Goal: Task Accomplishment & Management: Manage account settings

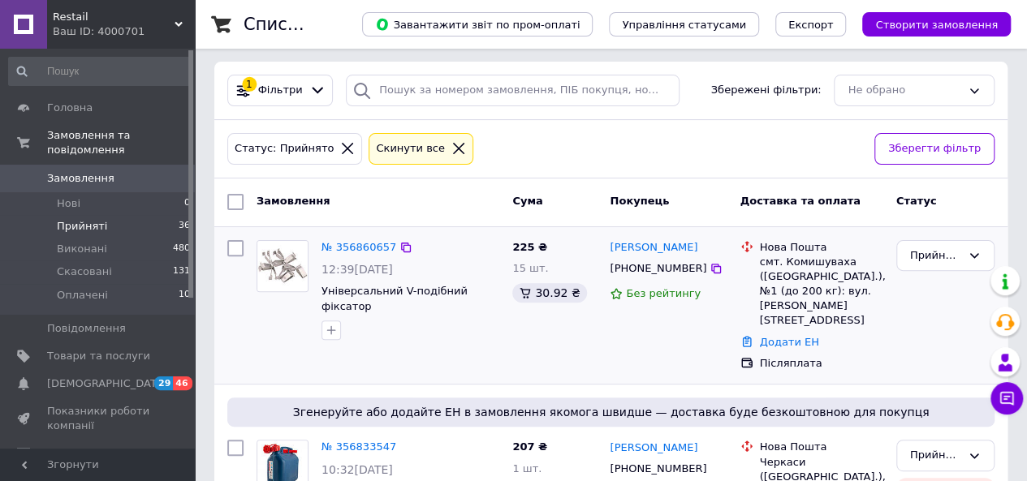
scroll to position [162, 0]
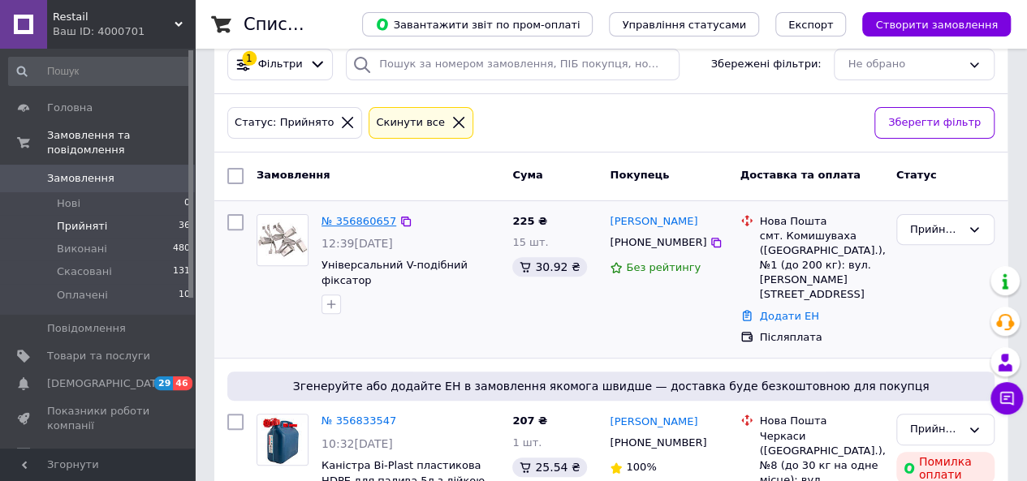
click at [355, 225] on link "№ 356860657" at bounding box center [358, 221] width 75 height 12
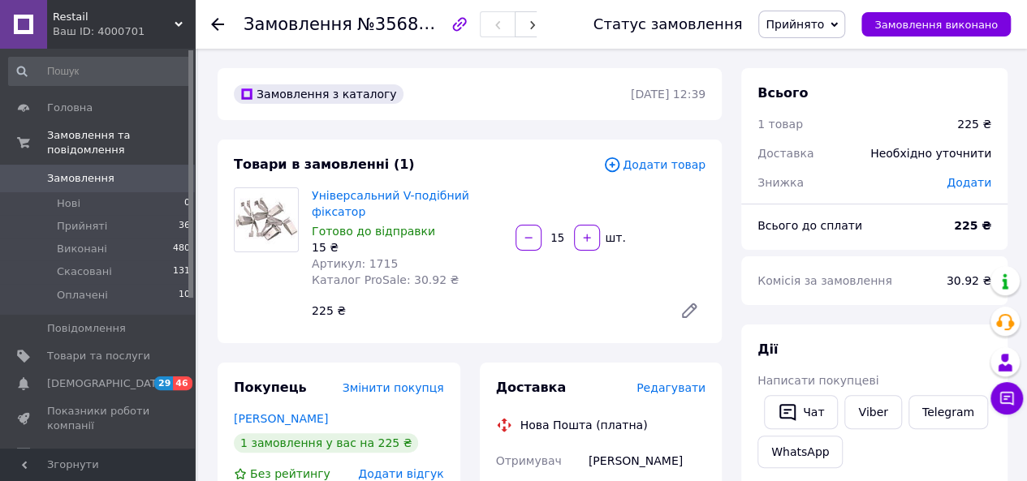
click at [824, 29] on span "Прийнято" at bounding box center [794, 24] width 58 height 13
click at [823, 80] on li "Скасовано" at bounding box center [801, 81] width 85 height 24
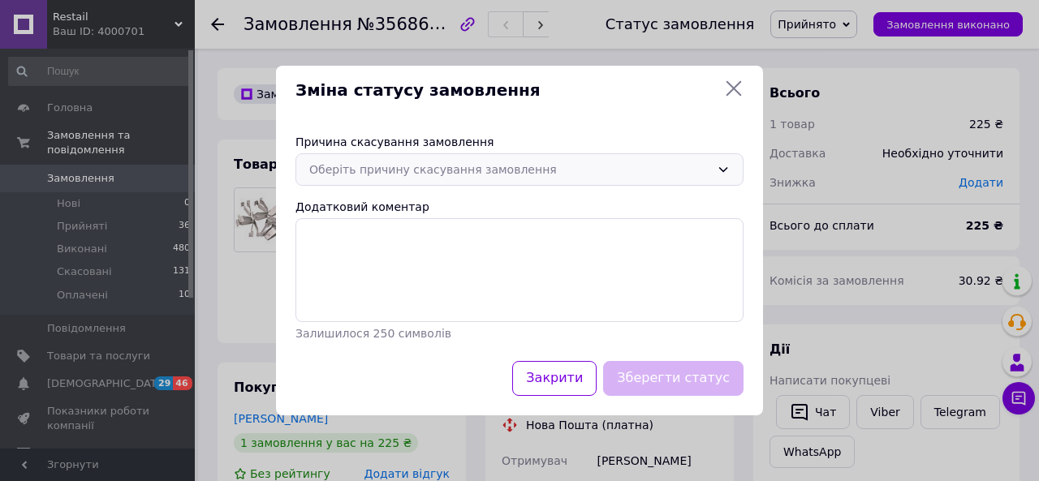
click at [377, 181] on div "Оберіть причину скасування замовлення" at bounding box center [519, 169] width 448 height 32
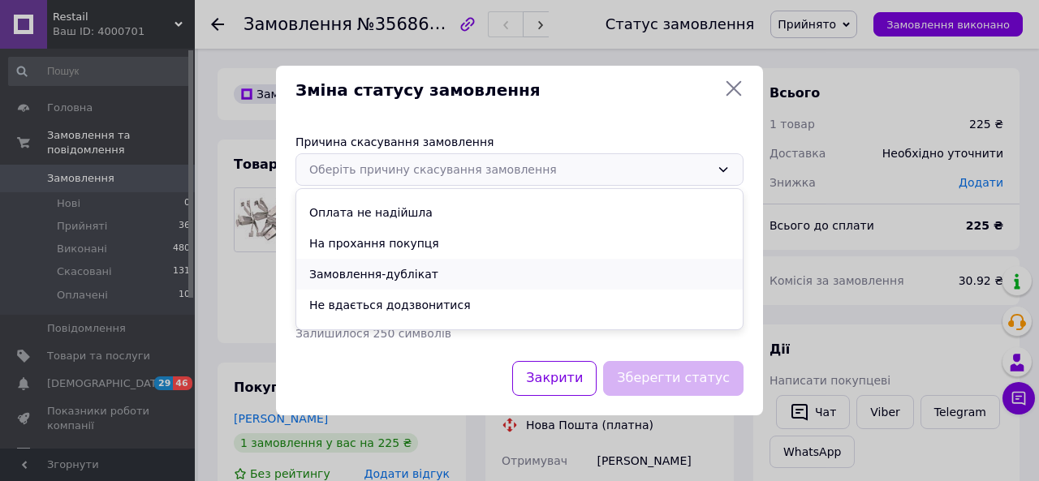
scroll to position [76, 0]
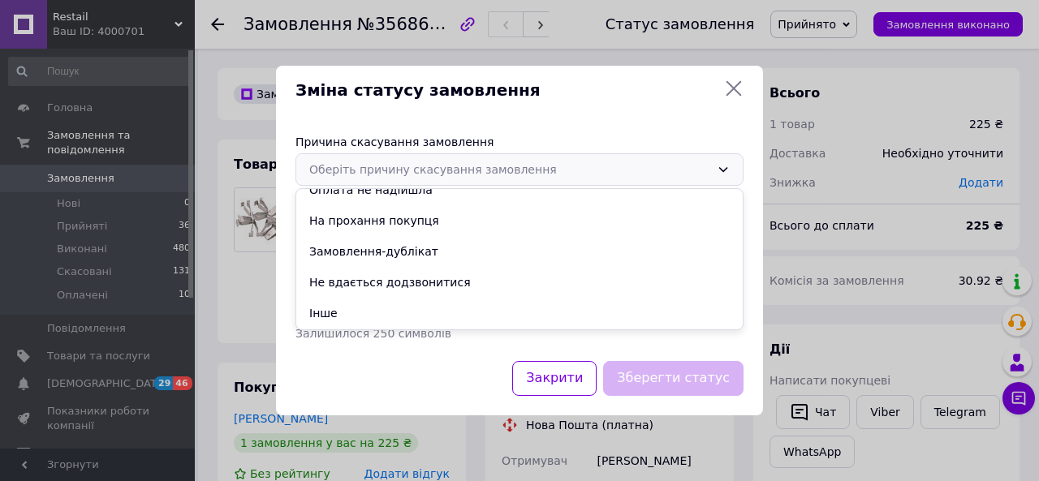
click at [407, 225] on li "На прохання покупця" at bounding box center [519, 220] width 446 height 31
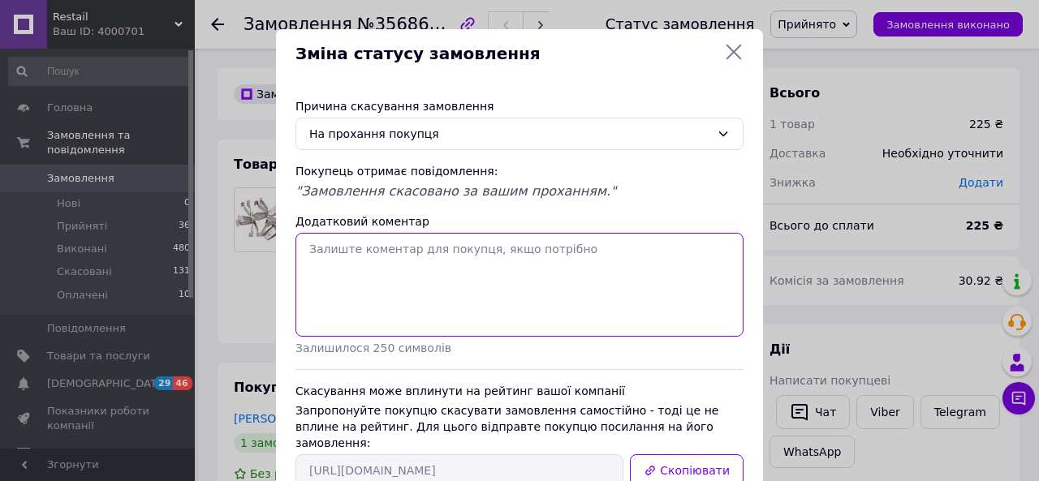
click at [394, 269] on textarea "Додатковий коментар" at bounding box center [519, 285] width 448 height 104
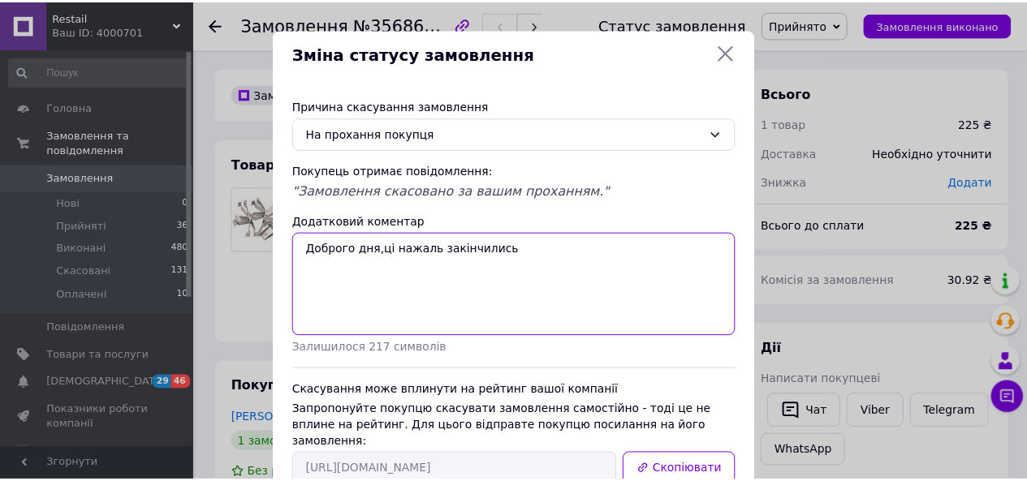
scroll to position [90, 0]
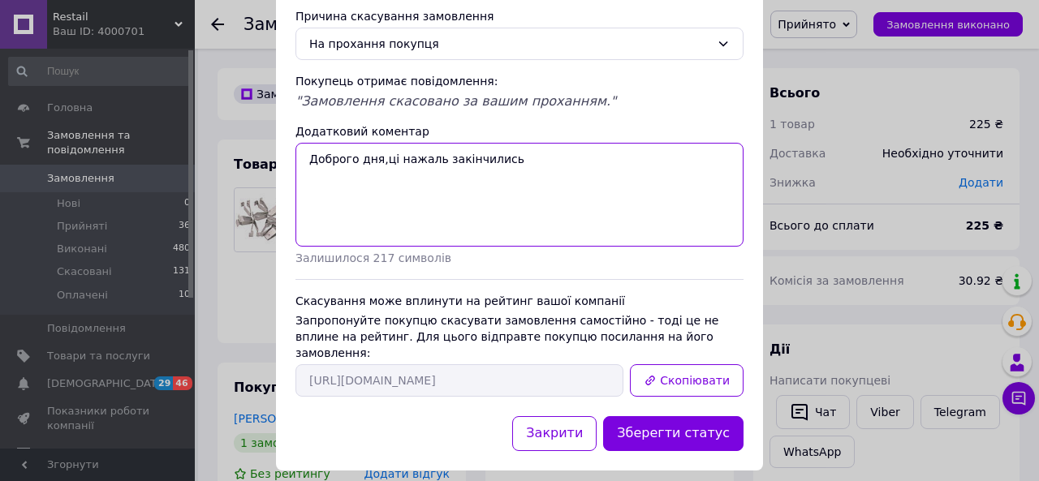
drag, startPoint x: 427, startPoint y: 157, endPoint x: 436, endPoint y: 157, distance: 8.9
click at [427, 157] on textarea "Доброго дня,ці нажаль закінчились" at bounding box center [519, 195] width 448 height 104
type textarea "Доброго дня,ці нажаль фіксатори закінчились"
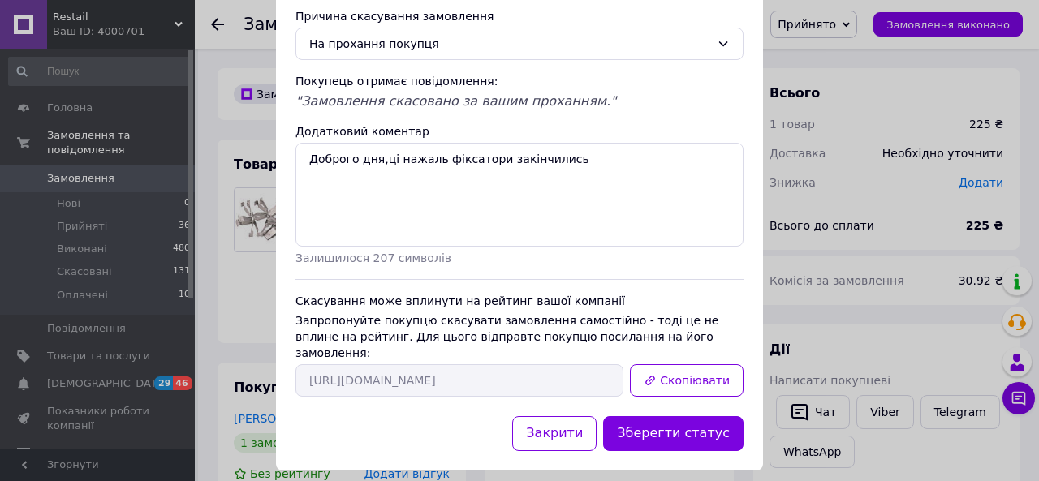
click at [691, 416] on button "Зберегти статус" at bounding box center [673, 433] width 140 height 35
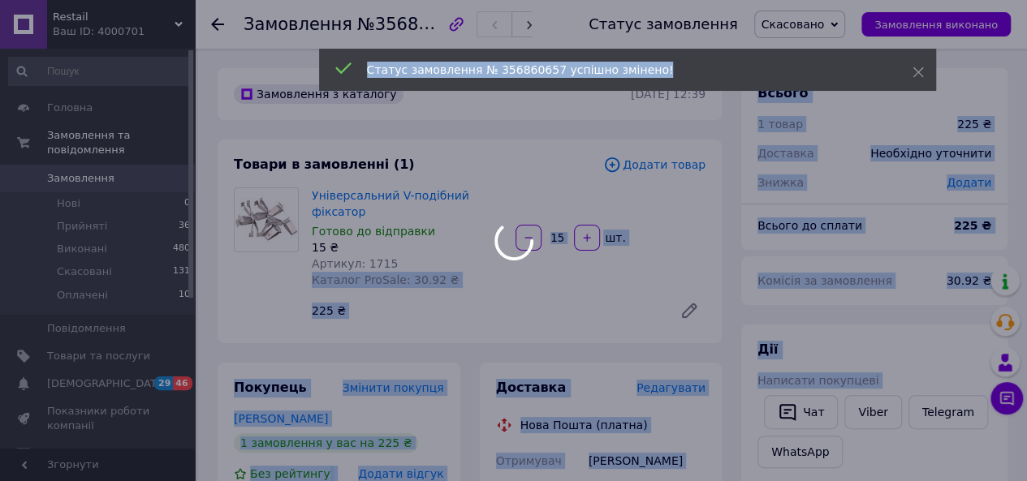
drag, startPoint x: 386, startPoint y: 249, endPoint x: 363, endPoint y: 244, distance: 23.2
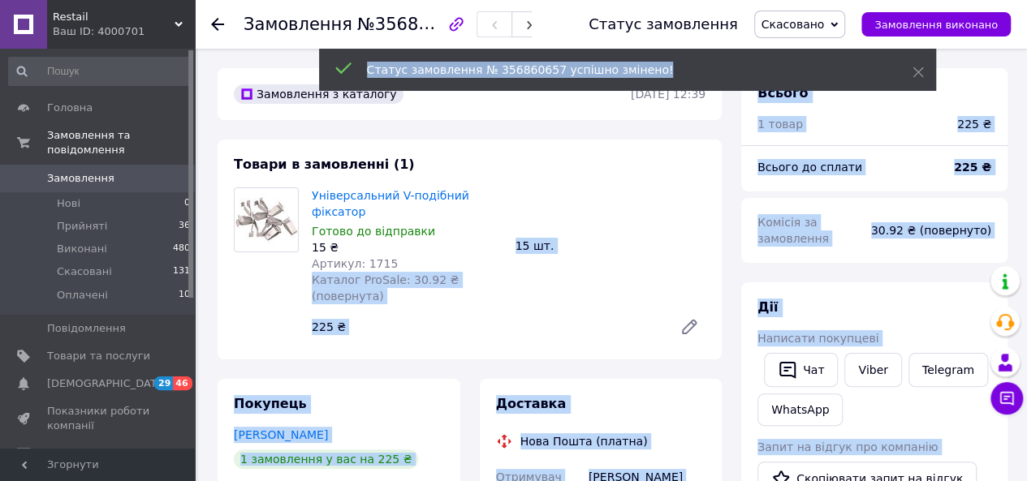
click at [443, 275] on div "Універсальний V-подібний фіксатор Готово до відправки 15 ₴ Артикул: 1715 Катало…" at bounding box center [508, 265] width 407 height 162
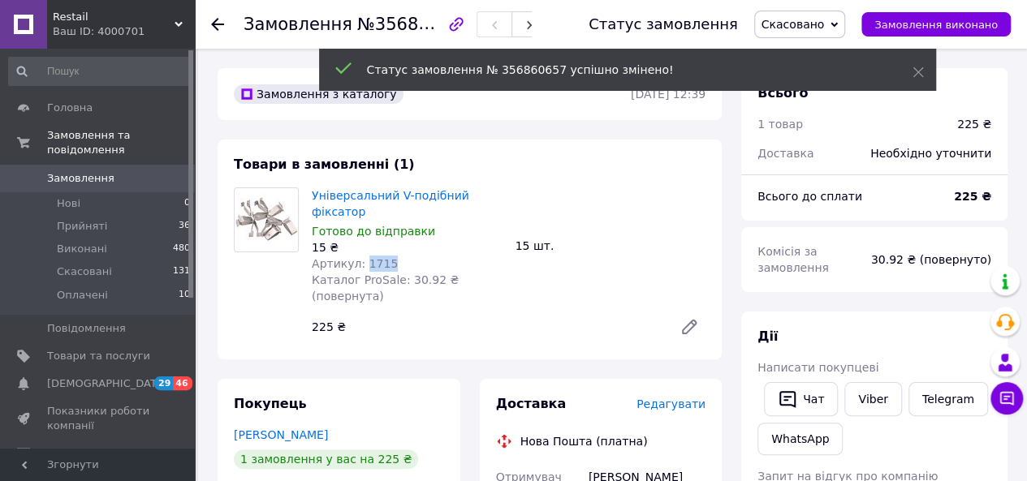
drag, startPoint x: 386, startPoint y: 241, endPoint x: 360, endPoint y: 246, distance: 27.2
click at [360, 256] on div "Артикул: 1715" at bounding box center [407, 264] width 191 height 16
copy span "1715"
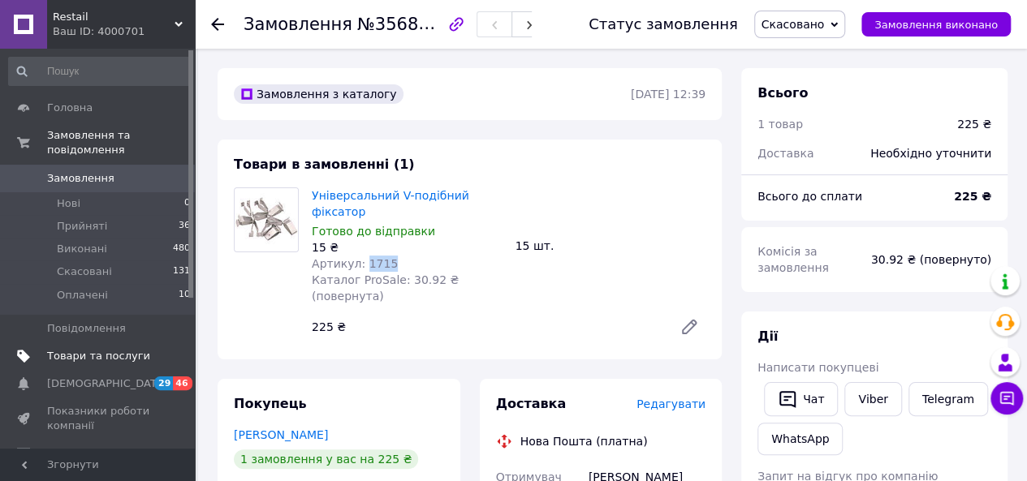
click at [97, 350] on link "Товари та послуги" at bounding box center [100, 357] width 200 height 28
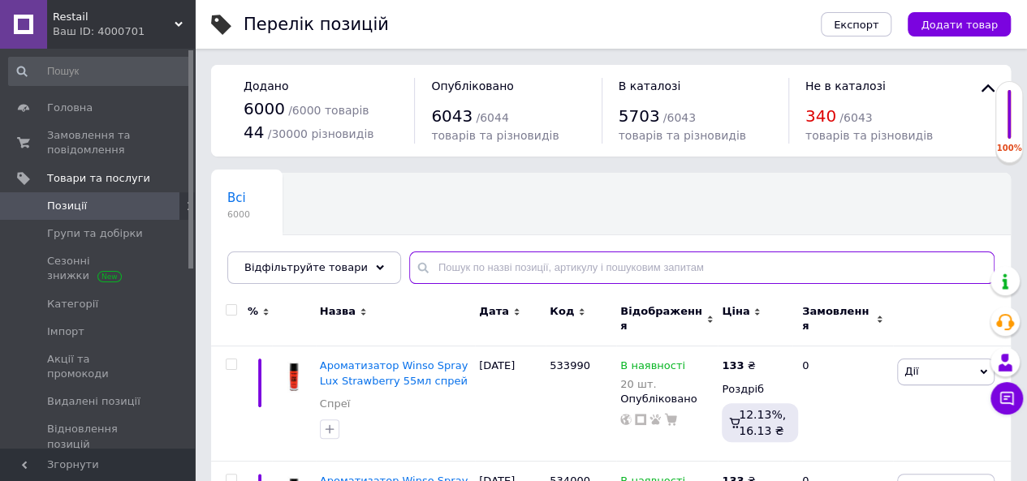
click at [465, 270] on input "text" at bounding box center [701, 268] width 585 height 32
paste input "1715"
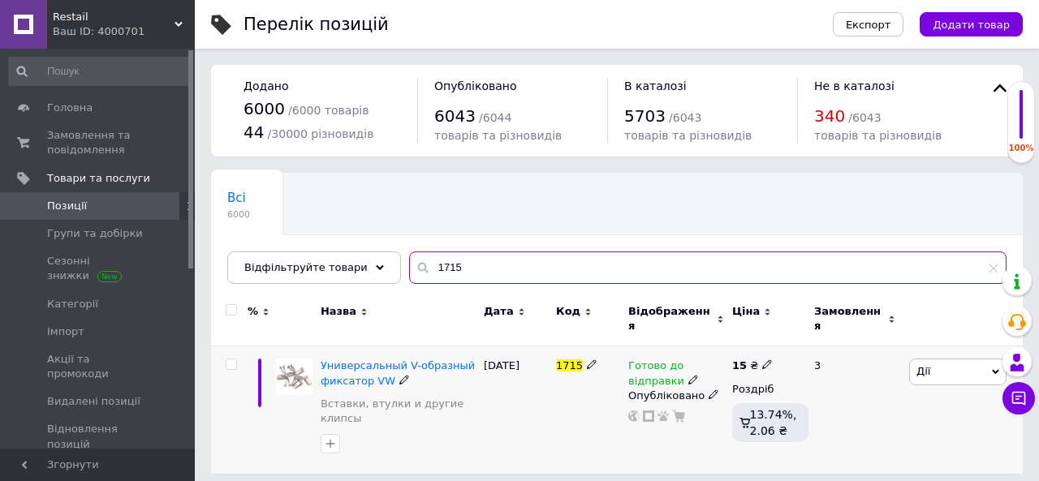
type input "1715"
click at [688, 375] on icon at bounding box center [693, 380] width 10 height 10
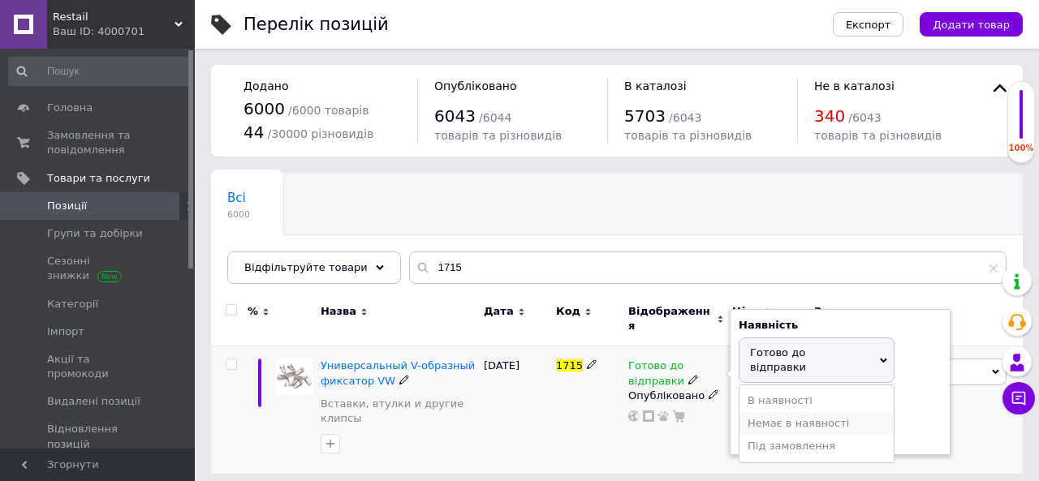
click at [765, 412] on li "Немає в наявності" at bounding box center [816, 423] width 154 height 23
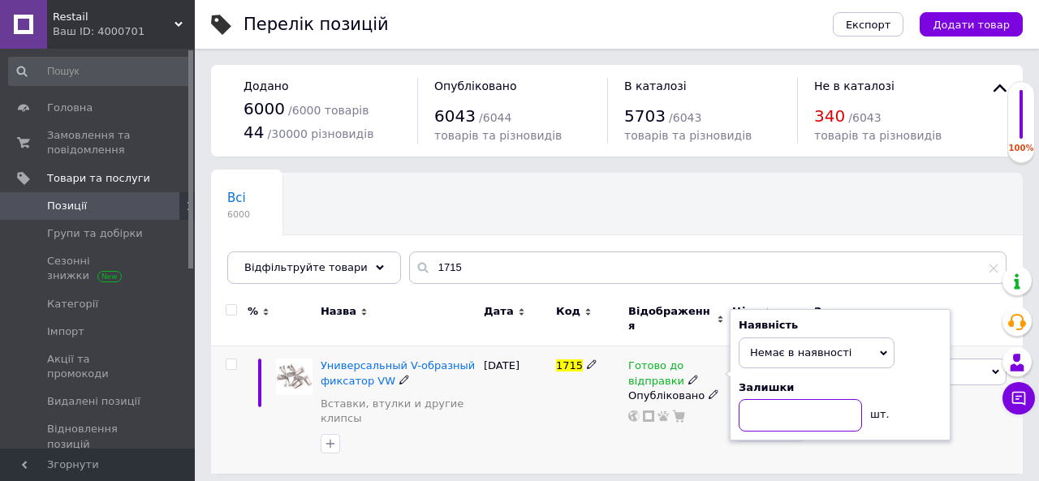
click at [752, 405] on input at bounding box center [800, 415] width 123 height 32
type input "0"
click at [489, 426] on div "[DATE]" at bounding box center [516, 410] width 72 height 127
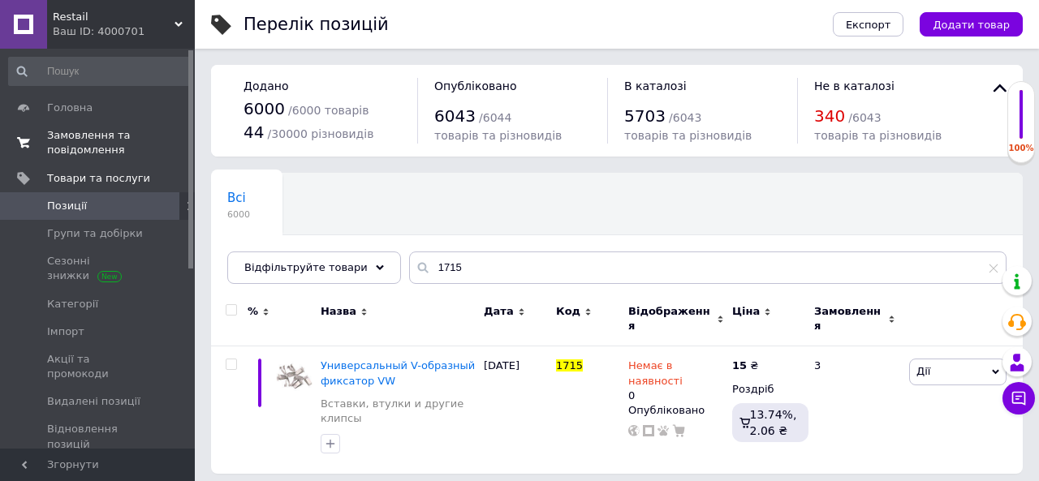
click at [93, 145] on span "Замовлення та повідомлення" at bounding box center [98, 142] width 103 height 29
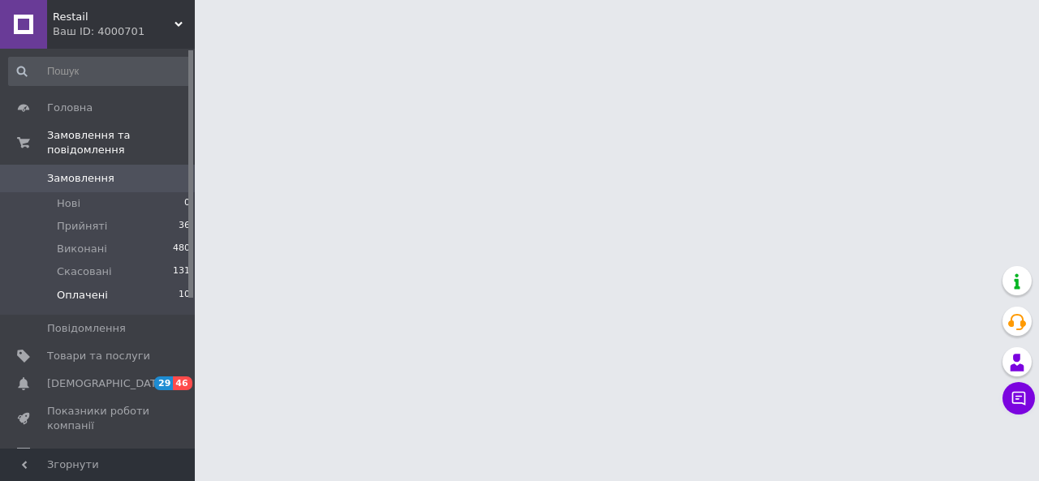
click at [83, 288] on span "Оплачені" at bounding box center [82, 295] width 51 height 15
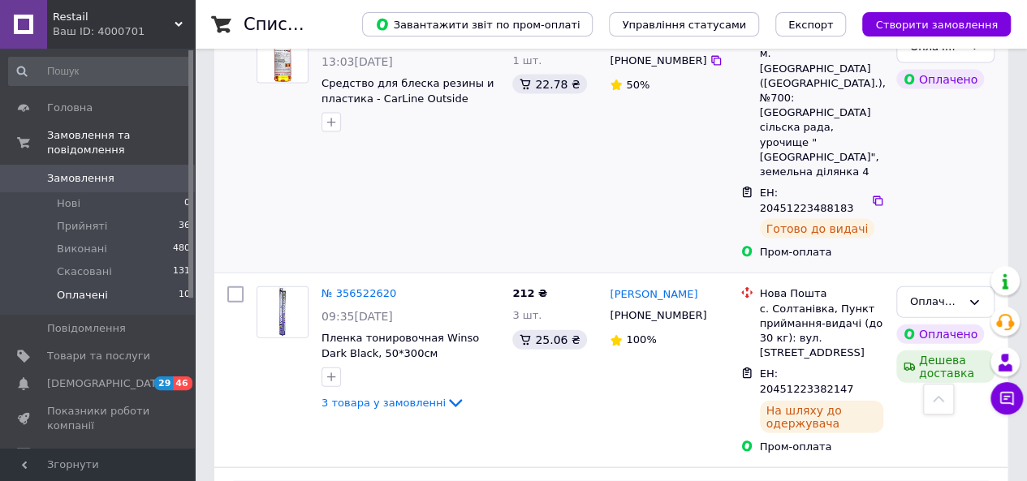
scroll to position [1774, 0]
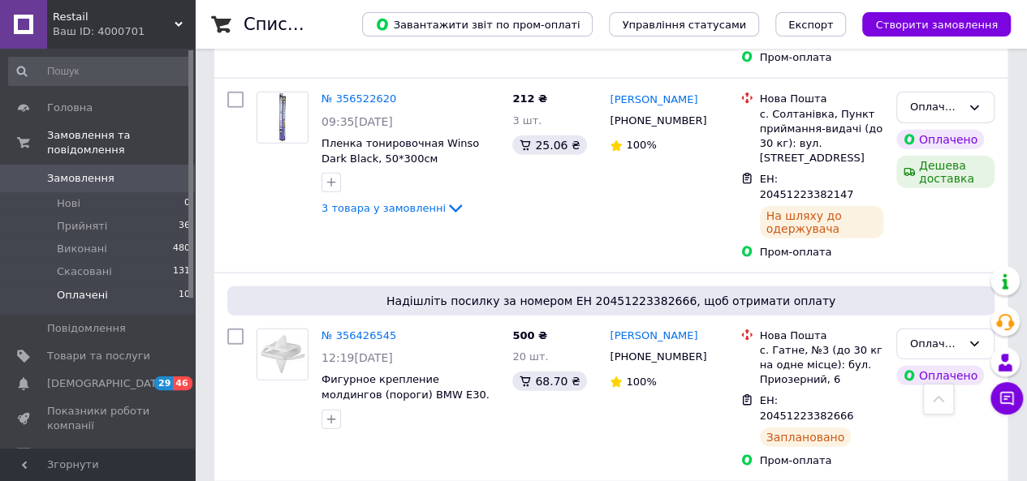
scroll to position [1904, 0]
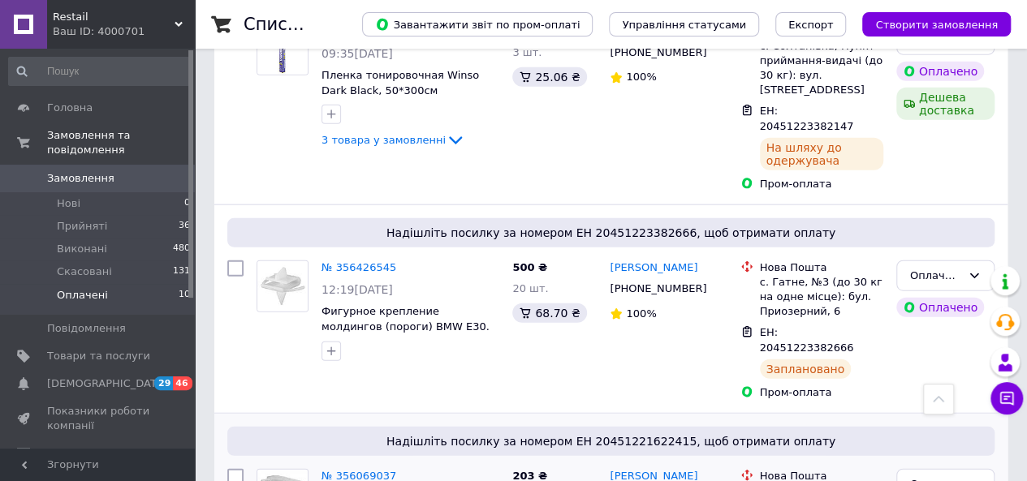
drag, startPoint x: 344, startPoint y: 441, endPoint x: 317, endPoint y: 441, distance: 27.6
copy span "1156"
click at [97, 219] on span "Прийняті" at bounding box center [82, 226] width 50 height 15
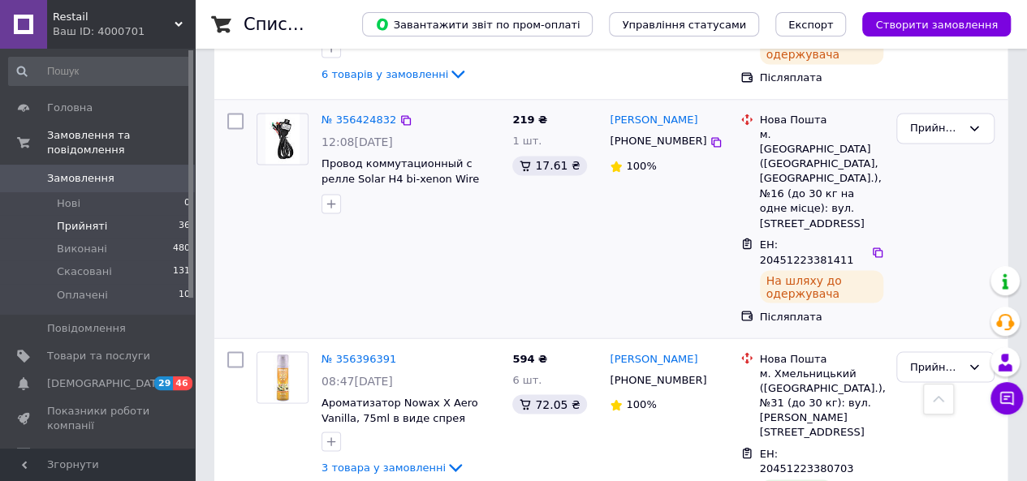
scroll to position [1380, 0]
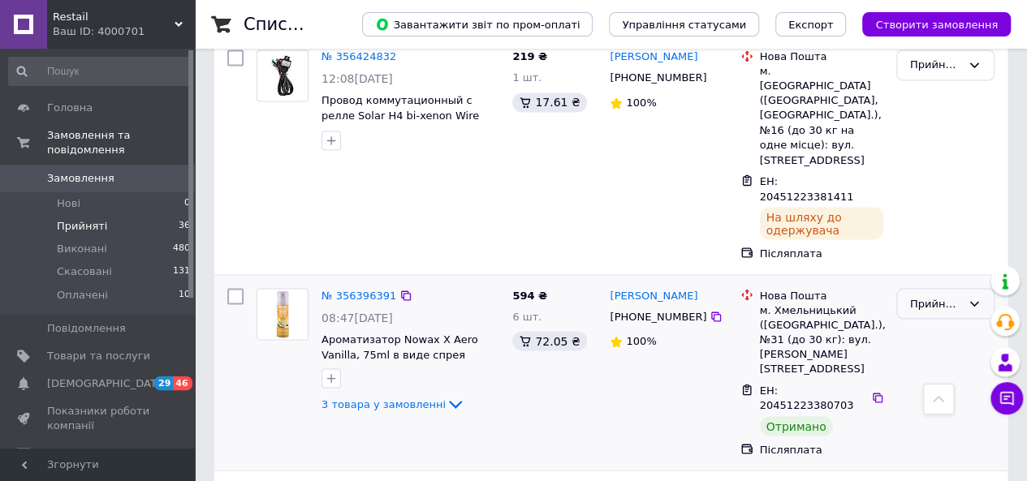
click at [907, 288] on div "Прийнято" at bounding box center [945, 304] width 98 height 32
click at [932, 322] on li "Виконано" at bounding box center [945, 337] width 97 height 30
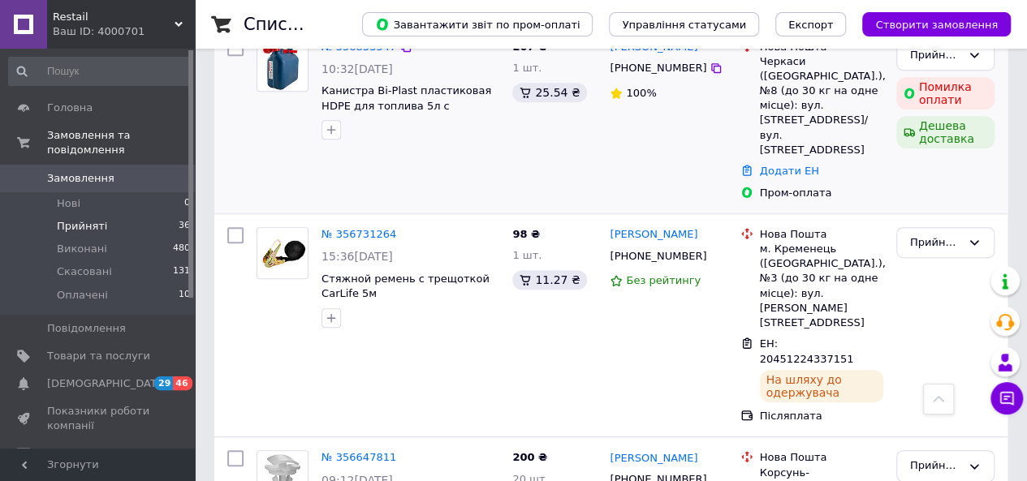
scroll to position [568, 0]
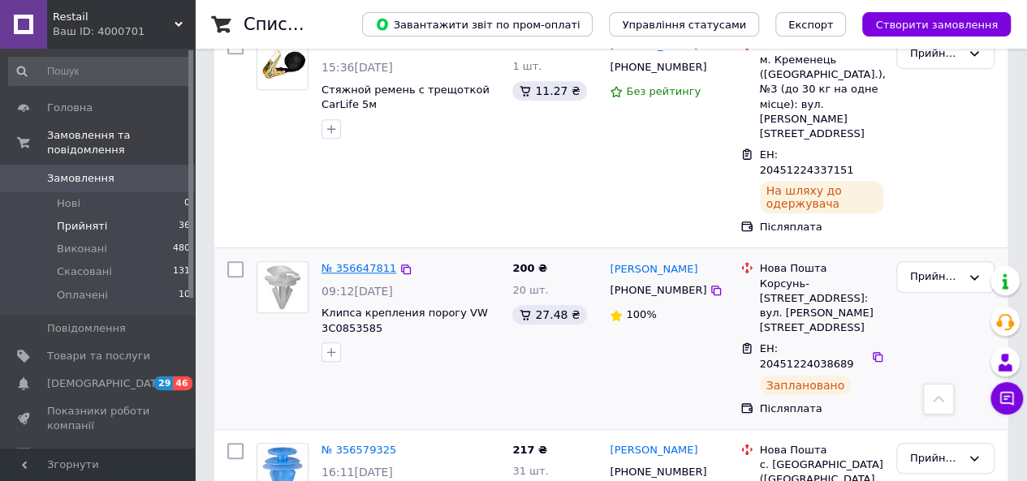
click at [351, 262] on link "№ 356647811" at bounding box center [358, 268] width 75 height 12
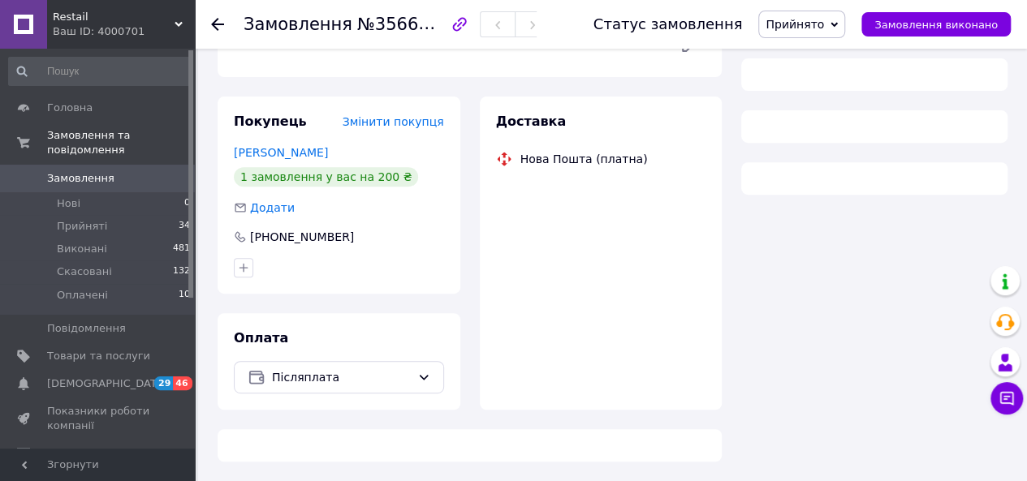
scroll to position [568, 0]
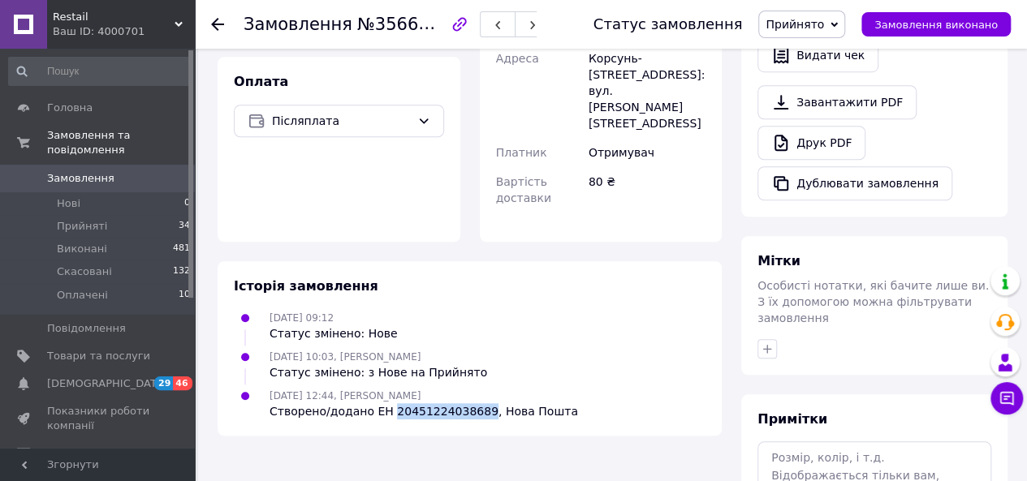
drag, startPoint x: 469, startPoint y: 397, endPoint x: 381, endPoint y: 412, distance: 89.0
click at [381, 412] on div "Історія замовлення [DATE] 09:12 Статус змінено: Нове [DATE] 10:03, [PERSON_NAME…" at bounding box center [470, 348] width 504 height 175
copy div "20451224038689"
click at [579, 354] on div "[DATE] 10:03, [PERSON_NAME] Статус змінено: з [GEOGRAPHIC_DATA]" at bounding box center [469, 364] width 485 height 32
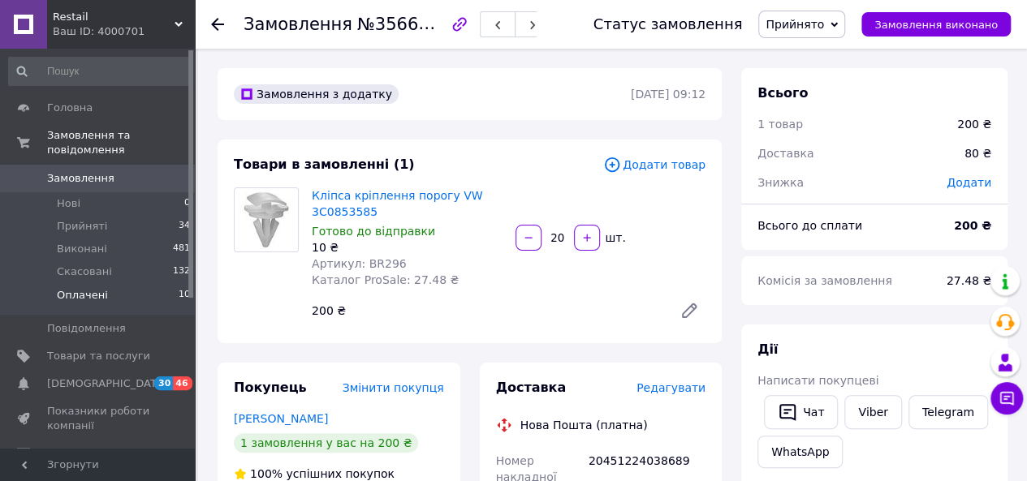
click at [84, 288] on span "Оплачені" at bounding box center [82, 295] width 51 height 15
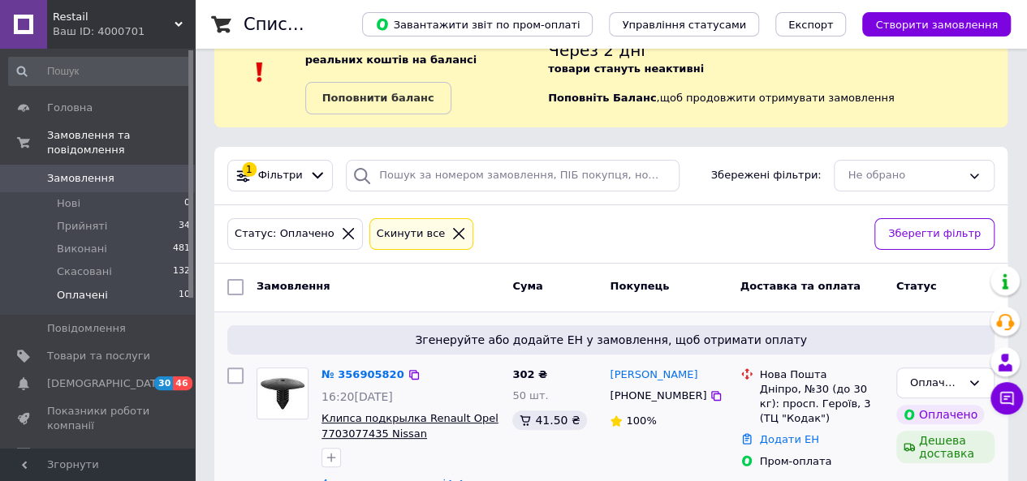
scroll to position [162, 0]
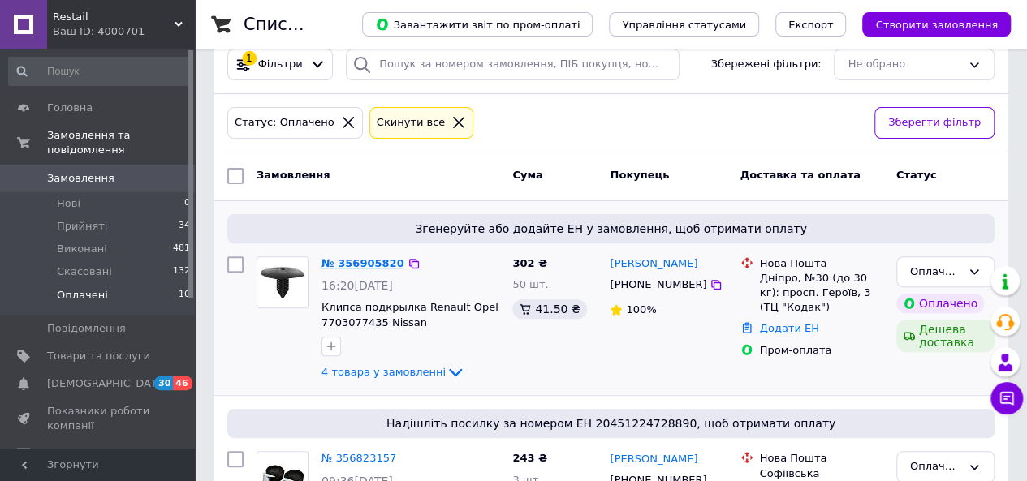
click at [363, 261] on link "№ 356905820" at bounding box center [362, 263] width 83 height 12
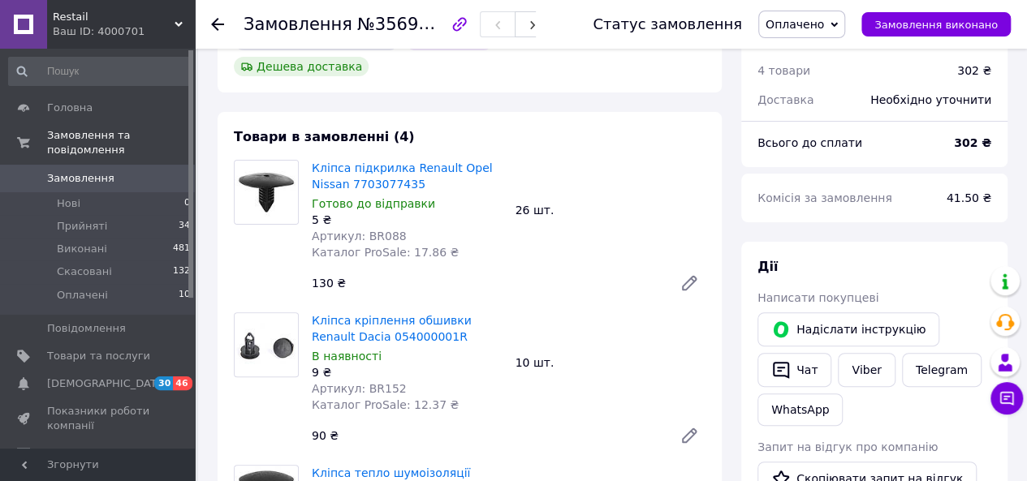
scroll to position [81, 0]
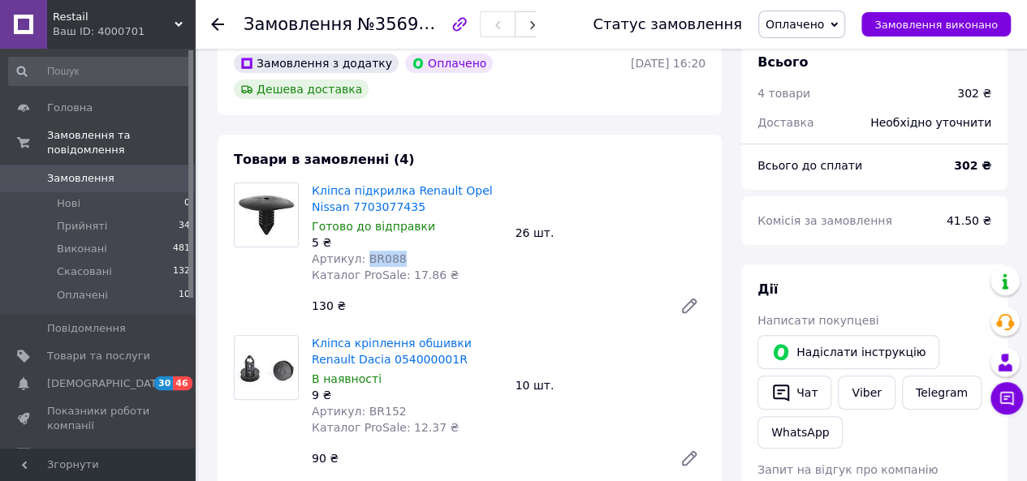
drag, startPoint x: 391, startPoint y: 230, endPoint x: 362, endPoint y: 235, distance: 29.6
click at [362, 252] on span "Артикул: BR088" at bounding box center [359, 258] width 95 height 13
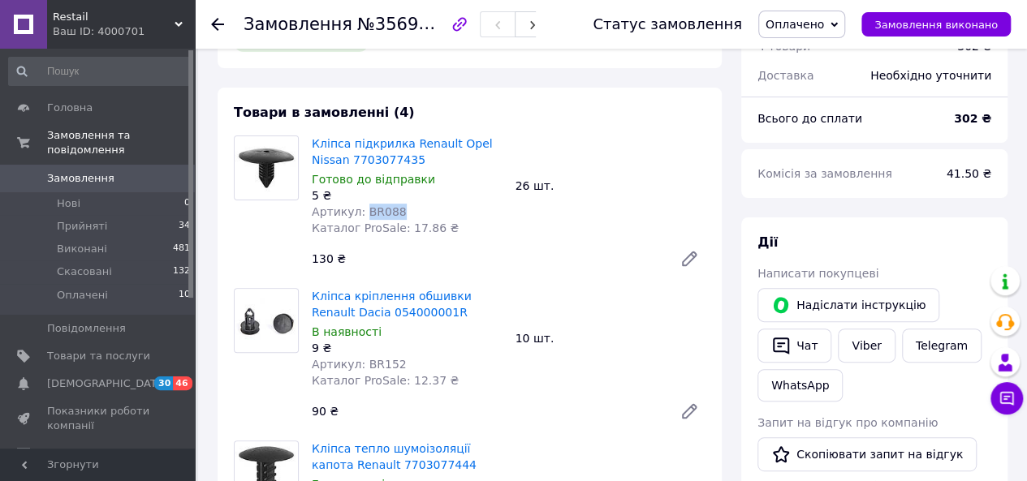
scroll to position [162, 0]
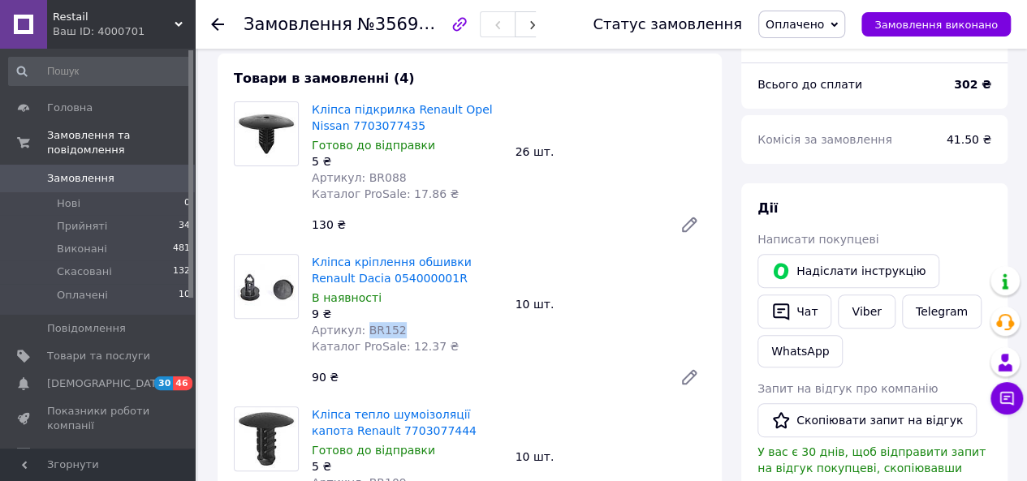
drag, startPoint x: 390, startPoint y: 306, endPoint x: 361, endPoint y: 306, distance: 28.4
click at [361, 322] on div "Артикул: BR152" at bounding box center [407, 330] width 191 height 16
copy span "BR152"
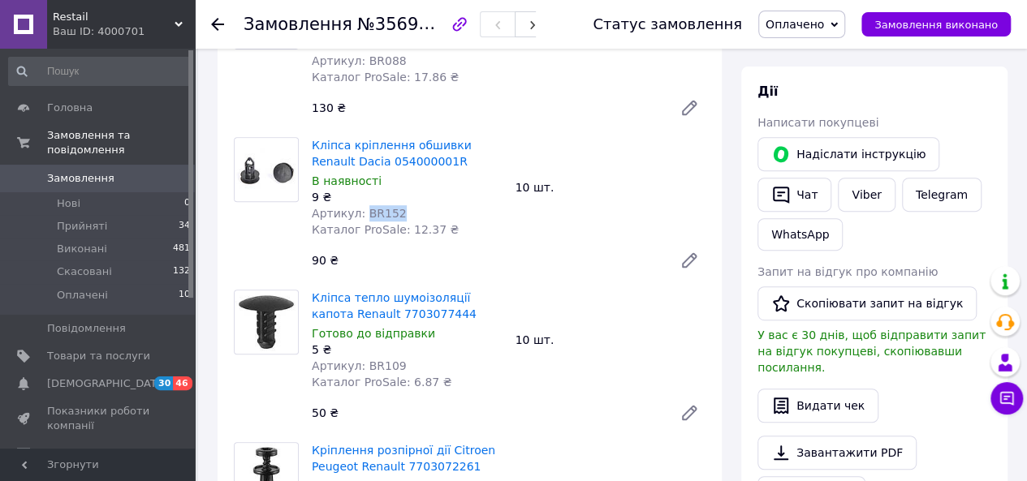
scroll to position [325, 0]
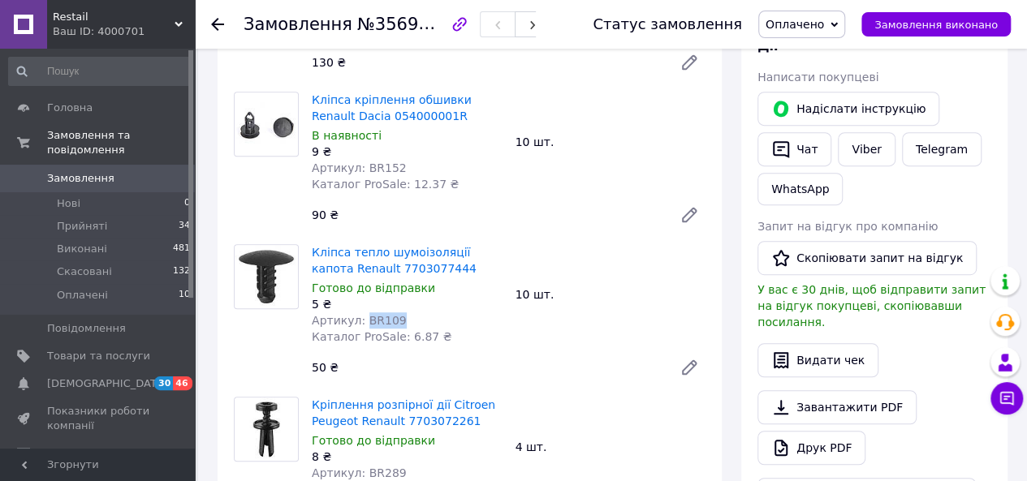
drag, startPoint x: 394, startPoint y: 298, endPoint x: 359, endPoint y: 300, distance: 35.8
click at [359, 312] on div "Артикул: BR109" at bounding box center [407, 320] width 191 height 16
copy span "BR109"
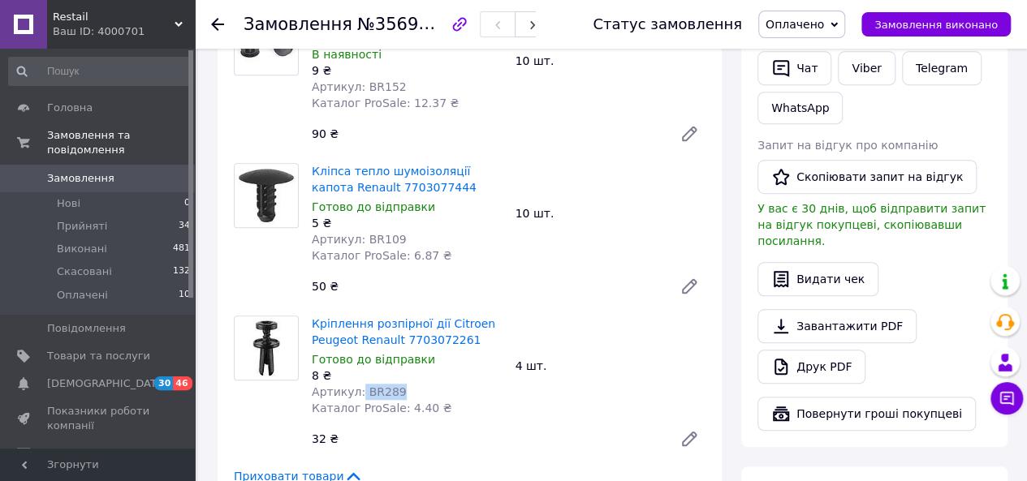
drag, startPoint x: 398, startPoint y: 367, endPoint x: 357, endPoint y: 368, distance: 40.6
click at [357, 384] on div "Артикул: BR289" at bounding box center [407, 392] width 191 height 16
copy span "BR289"
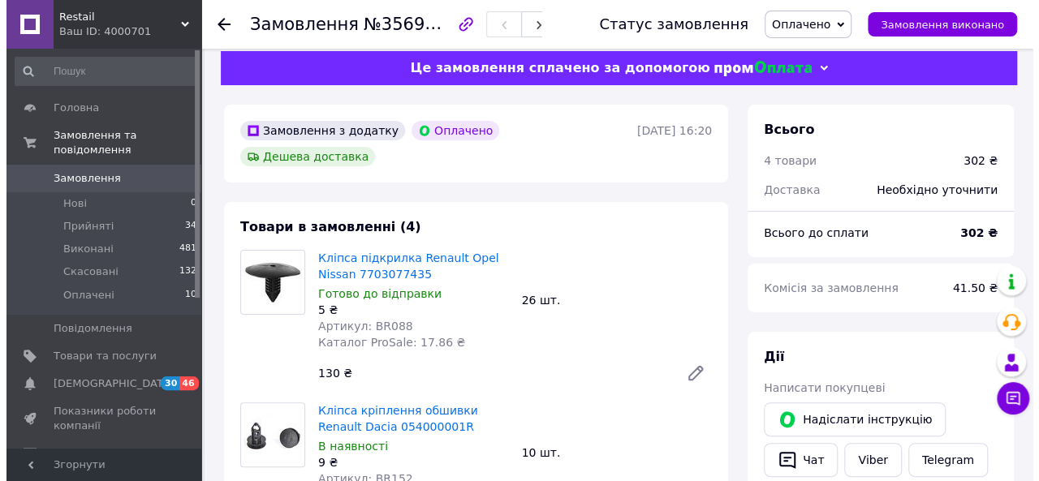
scroll to position [0, 0]
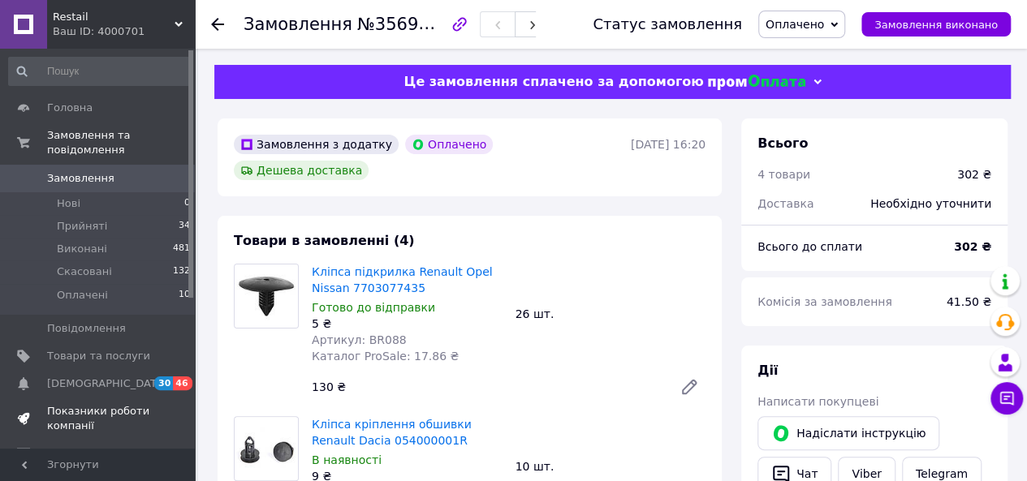
click at [88, 404] on span "Показники роботи компанії" at bounding box center [98, 418] width 103 height 29
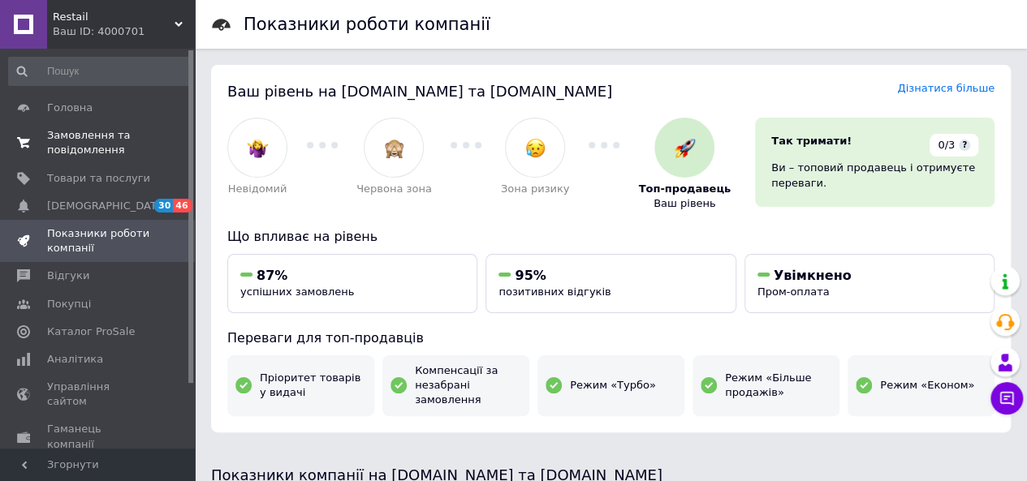
click at [99, 124] on link "Замовлення та повідомлення 0 0" at bounding box center [100, 143] width 200 height 42
